Goal: Task Accomplishment & Management: Use online tool/utility

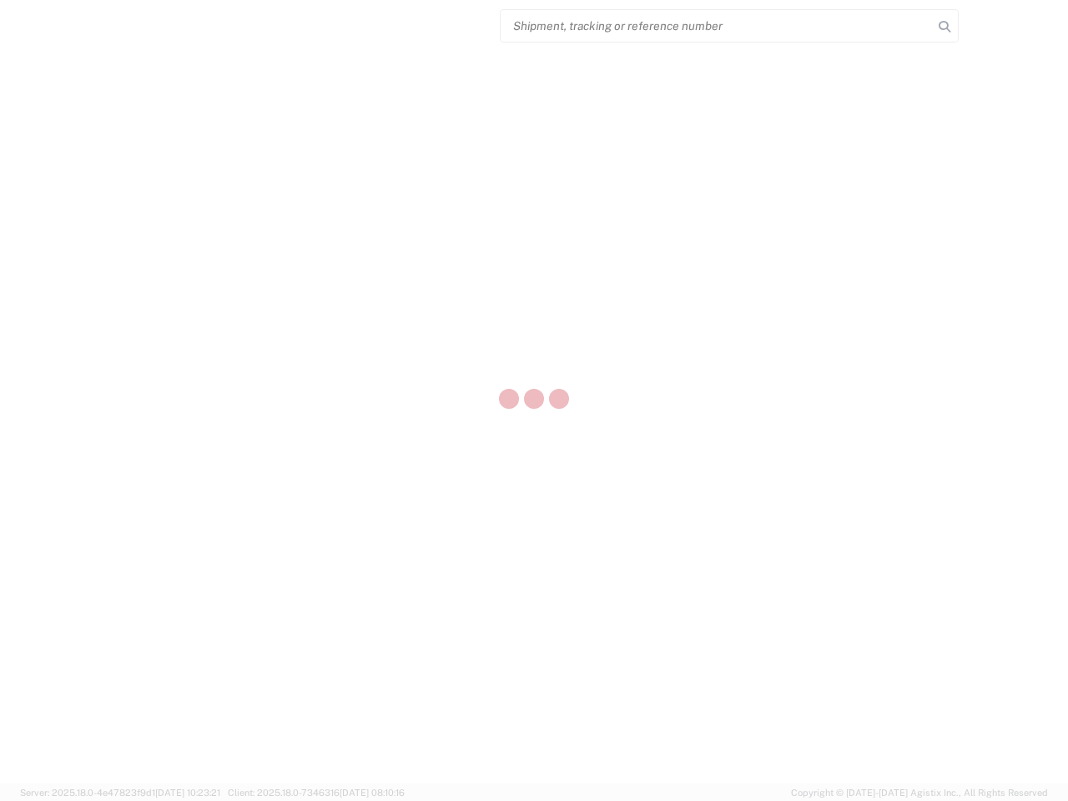
select select "US"
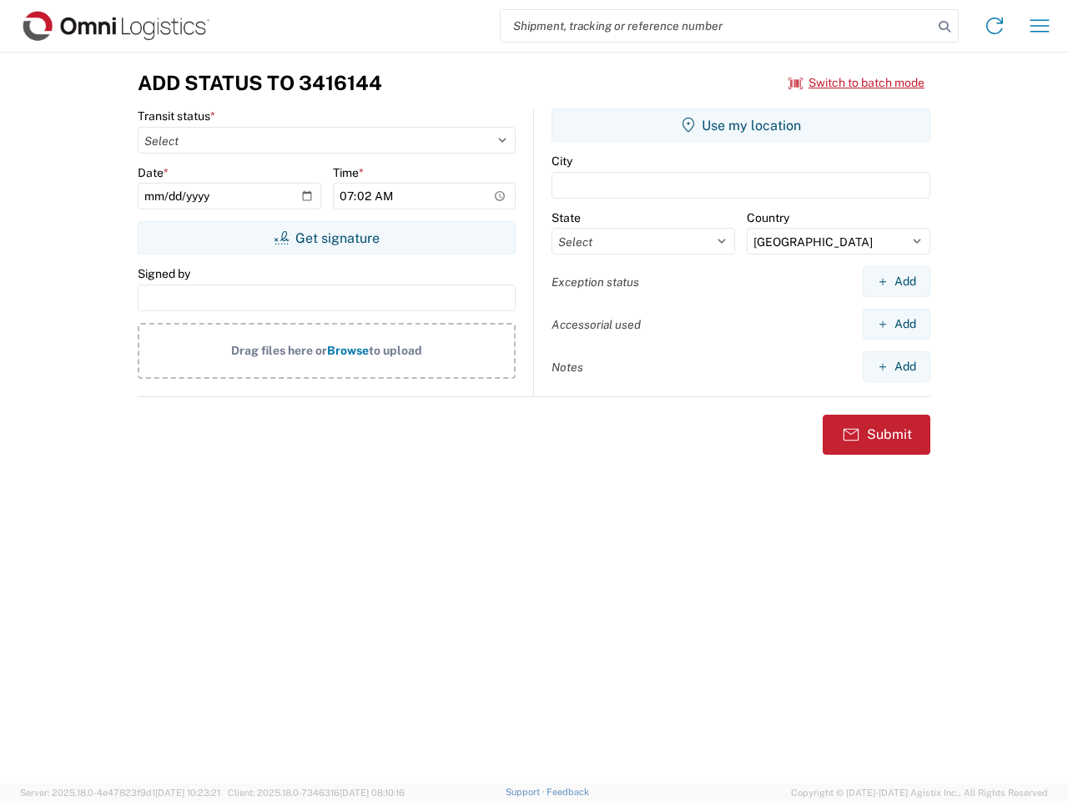
click at [717, 26] on input "search" at bounding box center [717, 26] width 432 height 32
click at [944, 27] on icon at bounding box center [944, 26] width 23 height 23
click at [994, 26] on icon at bounding box center [994, 26] width 27 height 27
click at [1039, 26] on icon "button" at bounding box center [1039, 25] width 19 height 13
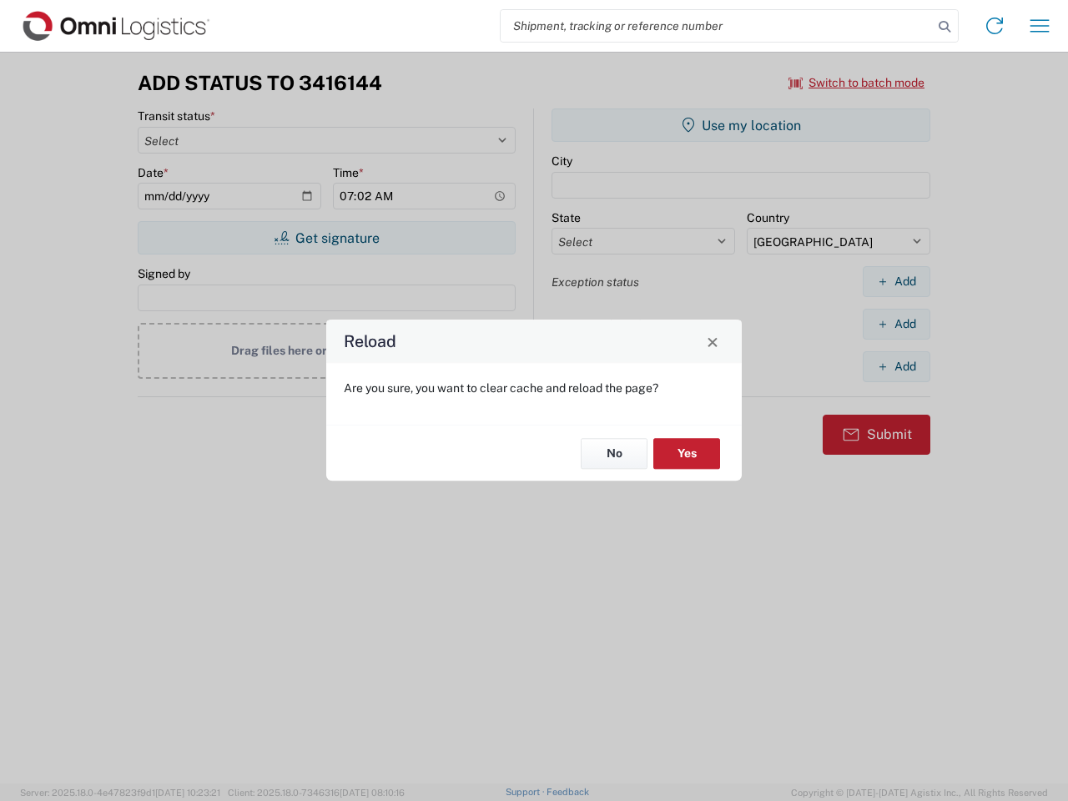
click at [741, 125] on div "Reload Are you sure, you want to clear cache and reload the page? No Yes" at bounding box center [534, 400] width 1068 height 801
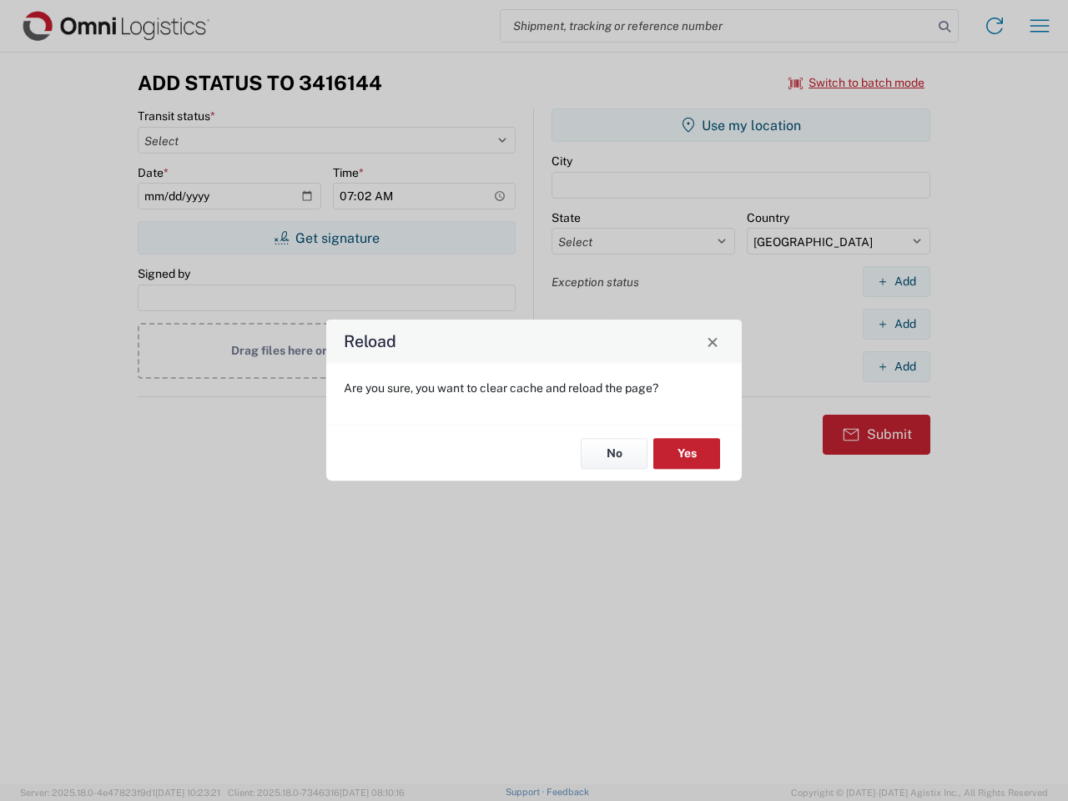
click at [896, 281] on div "Reload Are you sure, you want to clear cache and reload the page? No Yes" at bounding box center [534, 400] width 1068 height 801
click at [896, 324] on div "Reload Are you sure, you want to clear cache and reload the page? No Yes" at bounding box center [534, 400] width 1068 height 801
click at [896, 366] on div "Reload Are you sure, you want to clear cache and reload the page? No Yes" at bounding box center [534, 400] width 1068 height 801
